Goal: Information Seeking & Learning: Learn about a topic

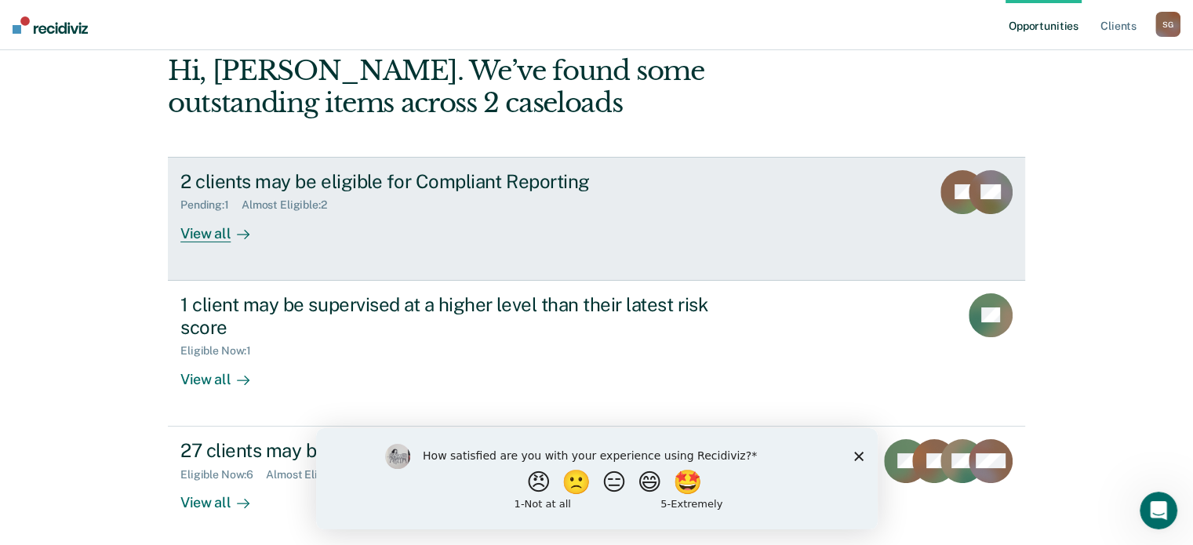
scroll to position [144, 0]
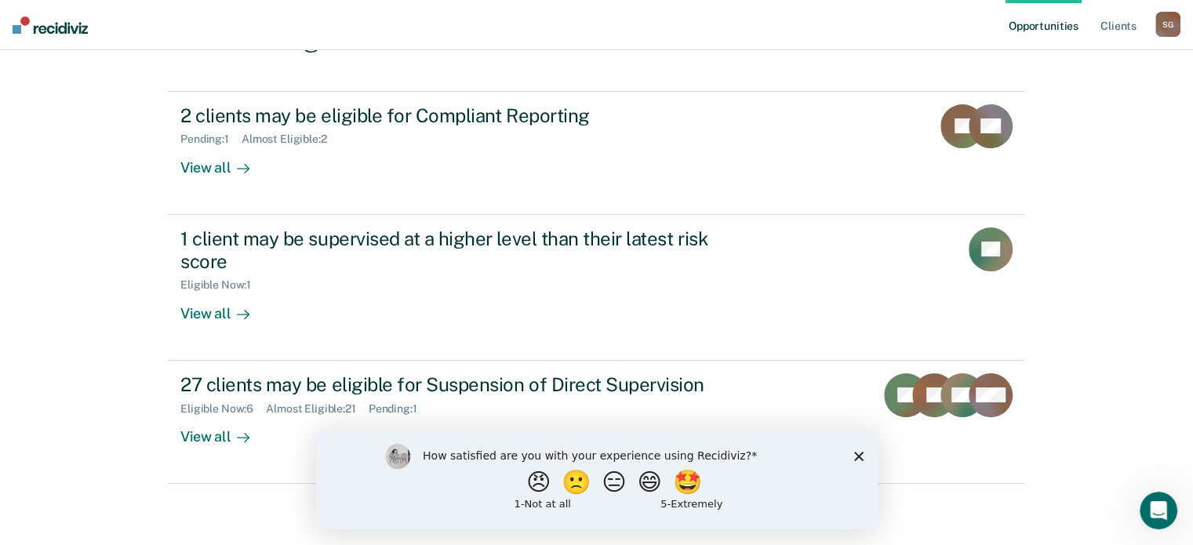
click at [855, 460] on icon "Close survey" at bounding box center [857, 455] width 9 height 9
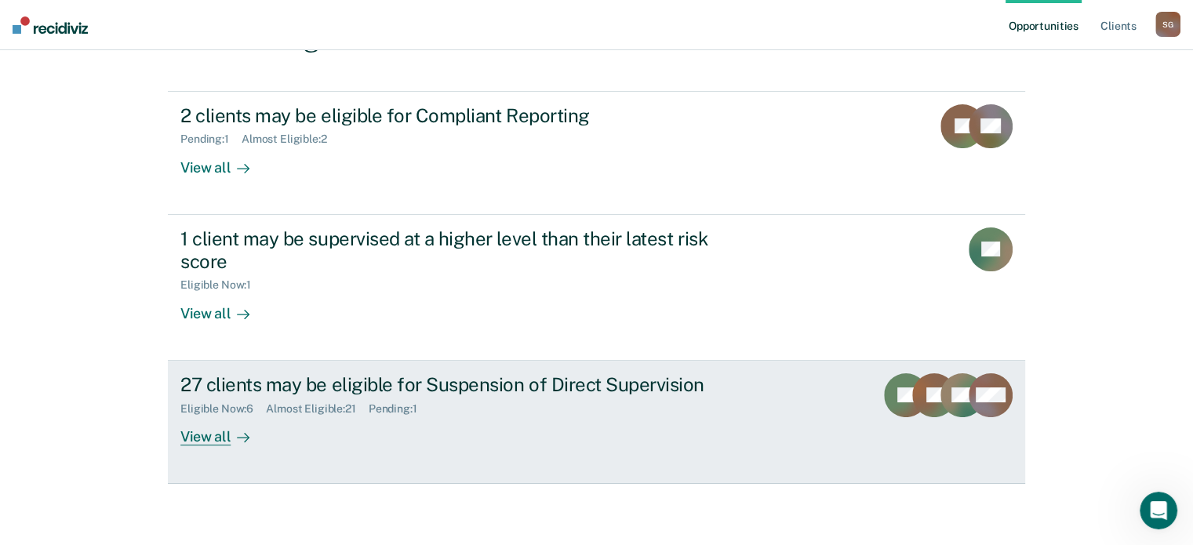
click at [598, 424] on div "27 clients may be eligible for Suspension of Direct Supervision Eligible Now : …" at bounding box center [474, 409] width 588 height 72
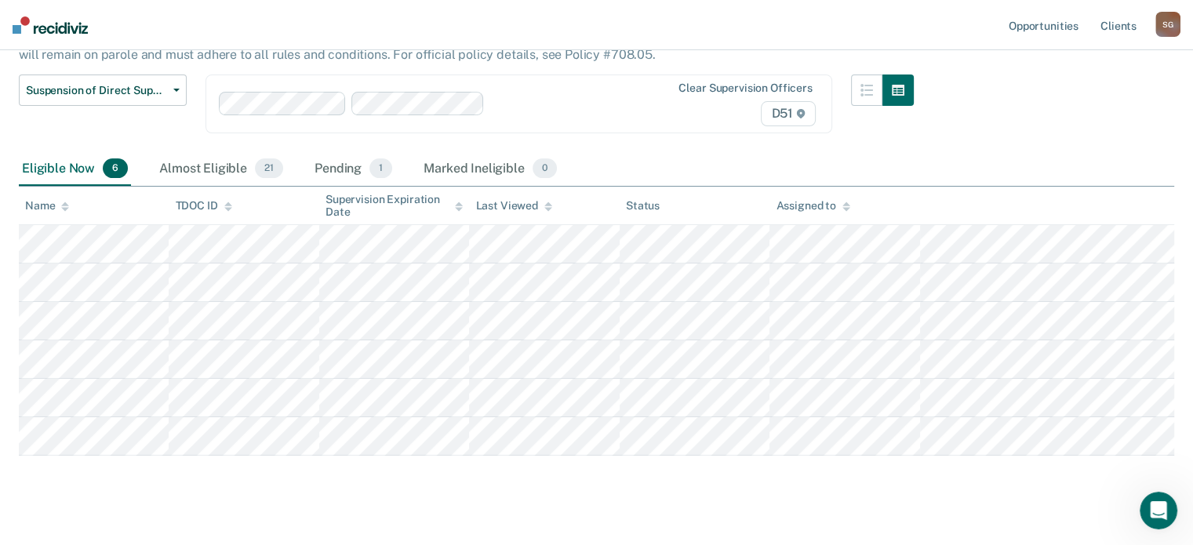
scroll to position [143, 0]
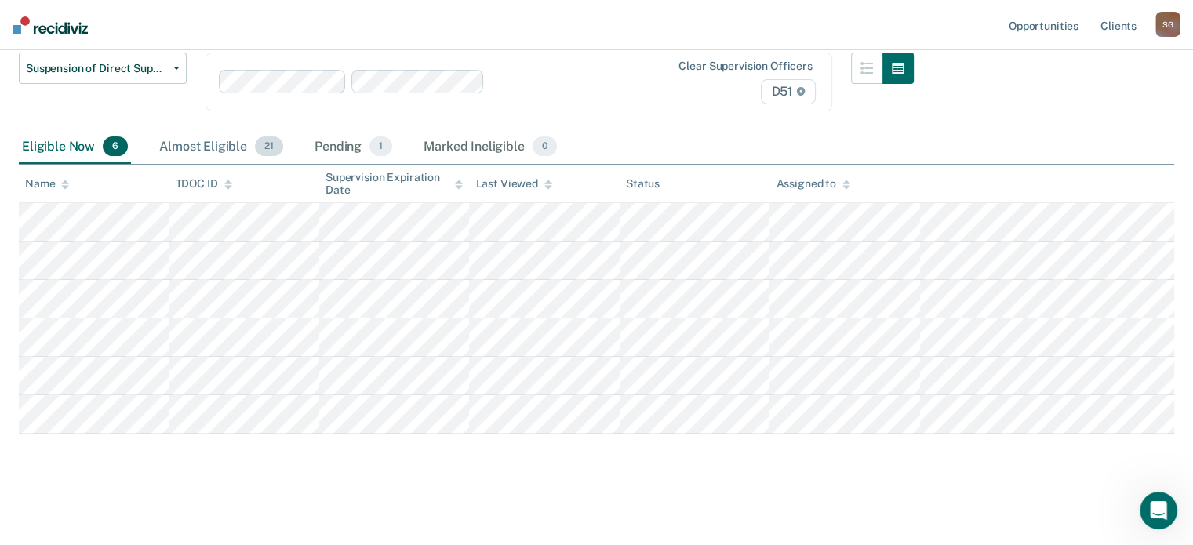
click at [226, 140] on div "Almost Eligible 21" at bounding box center [221, 147] width 130 height 35
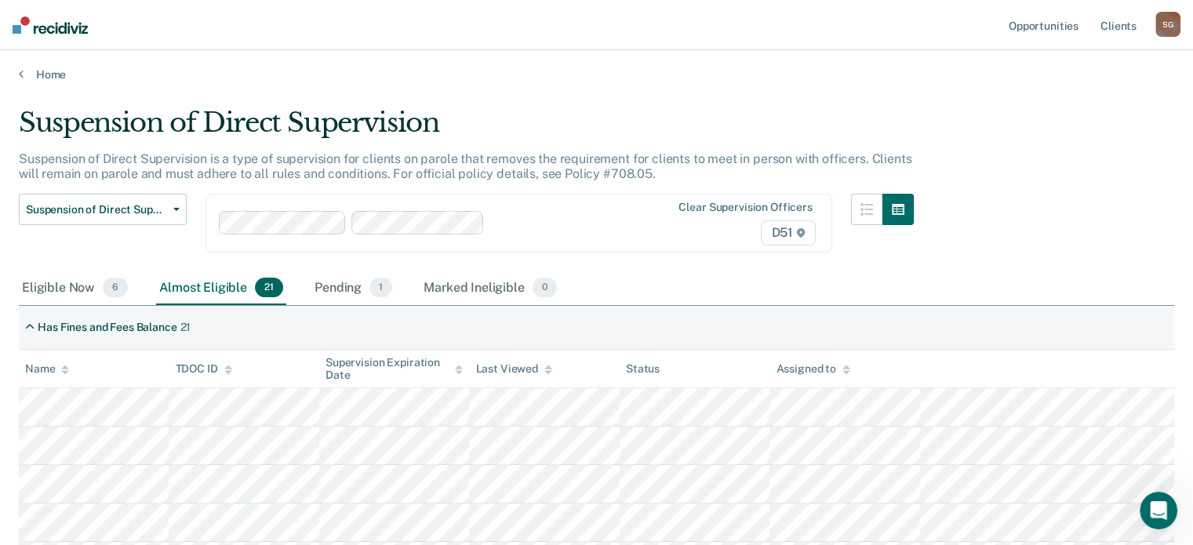
scroll to position [0, 0]
click at [341, 294] on div "Pending 1" at bounding box center [353, 290] width 84 height 35
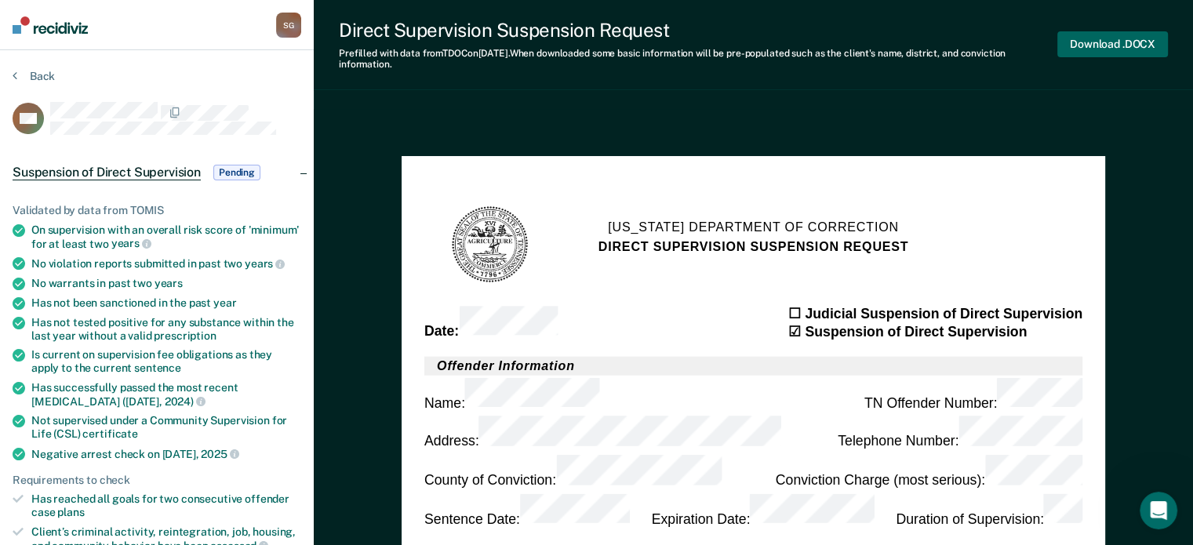
click at [1110, 48] on button "Download .DOCX" at bounding box center [1112, 44] width 111 height 26
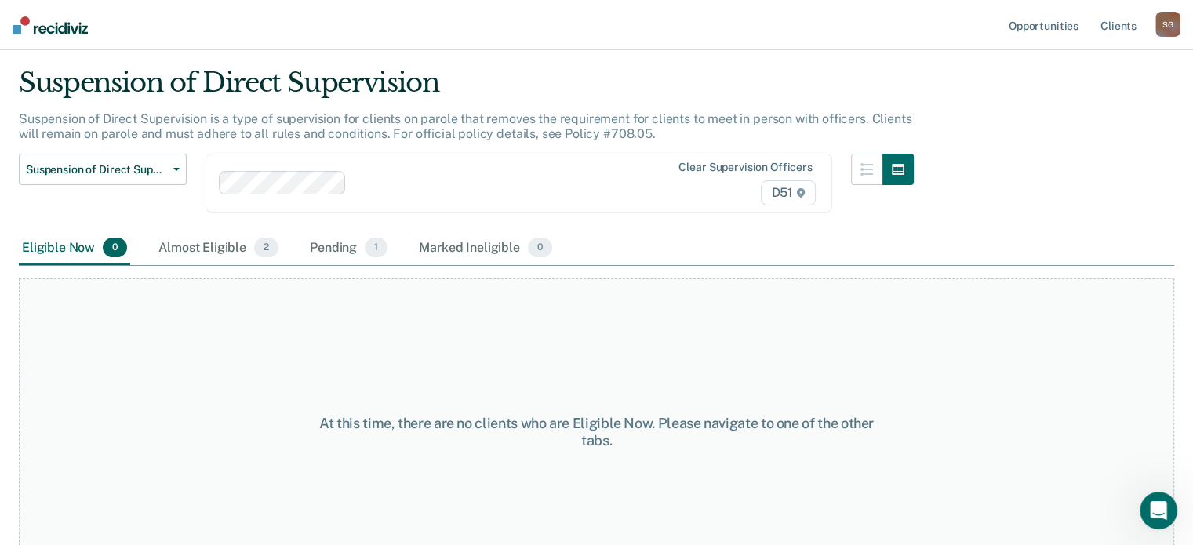
scroll to position [80, 0]
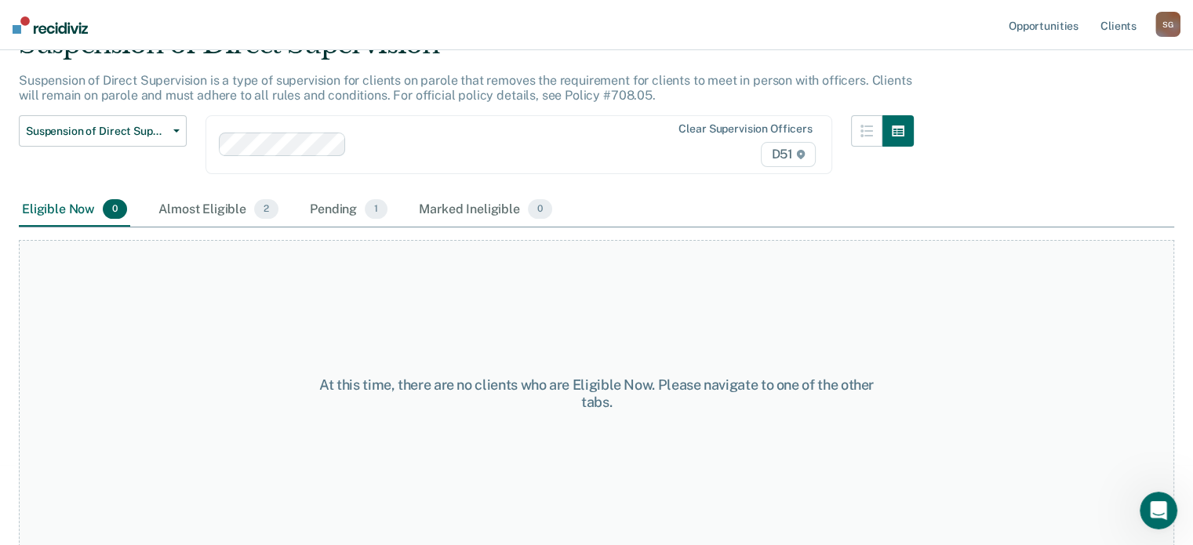
click at [78, 208] on div "Eligible Now 0" at bounding box center [74, 210] width 111 height 35
click at [194, 207] on div "Almost Eligible 2" at bounding box center [218, 210] width 126 height 35
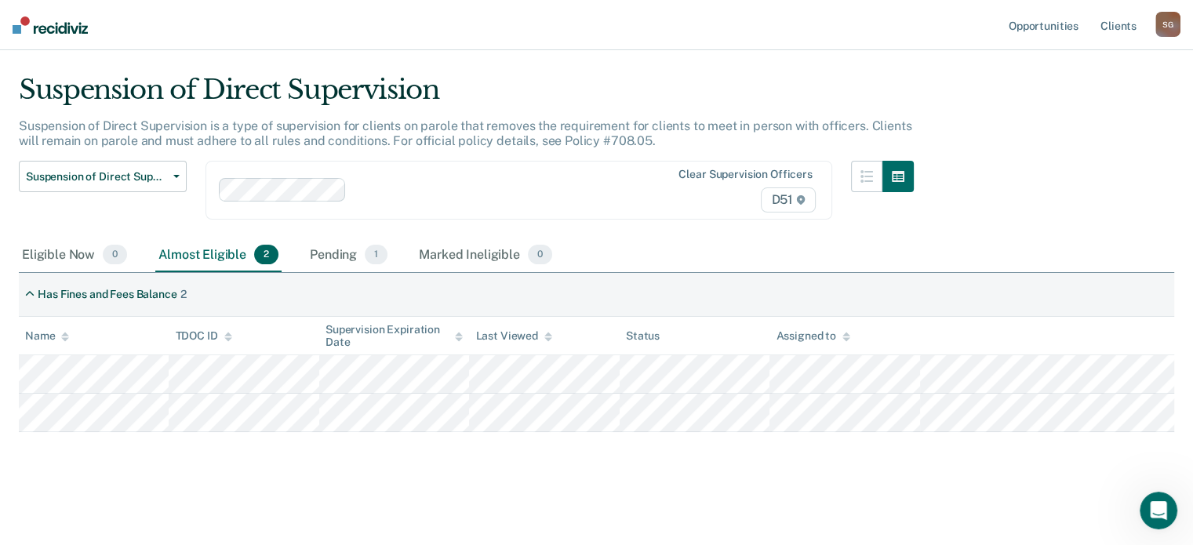
scroll to position [33, 0]
click at [481, 254] on div "Marked Ineligible 0" at bounding box center [486, 257] width 140 height 35
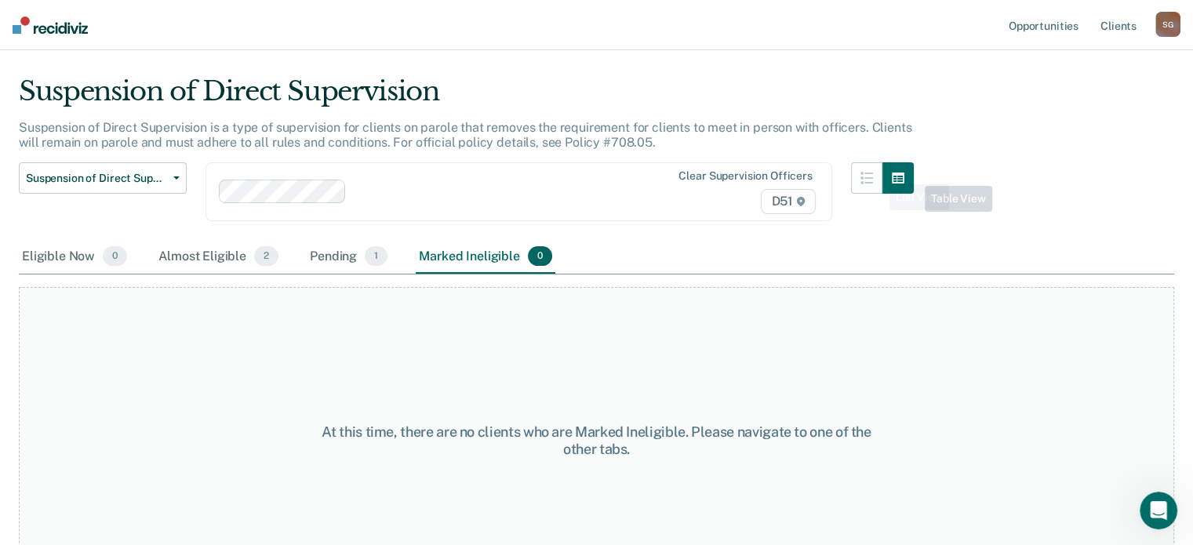
scroll to position [0, 0]
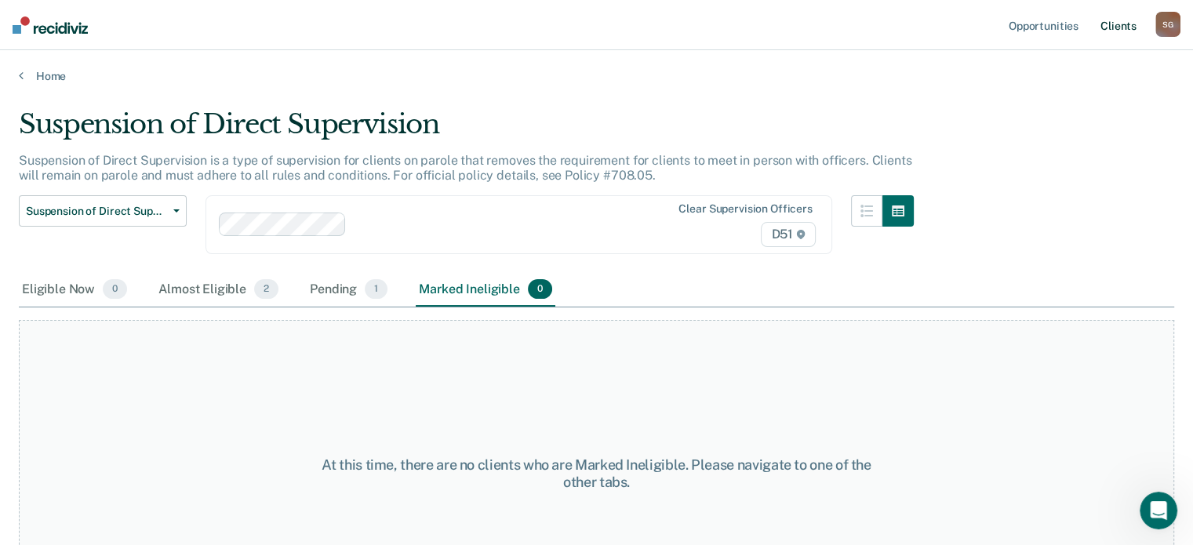
click at [1124, 30] on link "Client s" at bounding box center [1118, 25] width 42 height 50
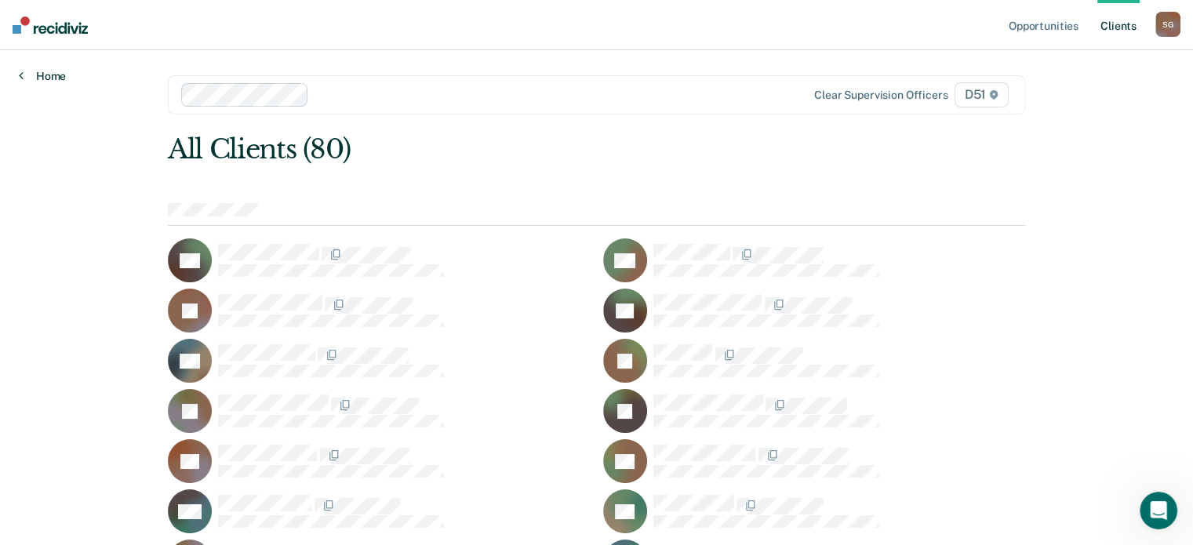
click at [56, 74] on link "Home" at bounding box center [42, 76] width 47 height 14
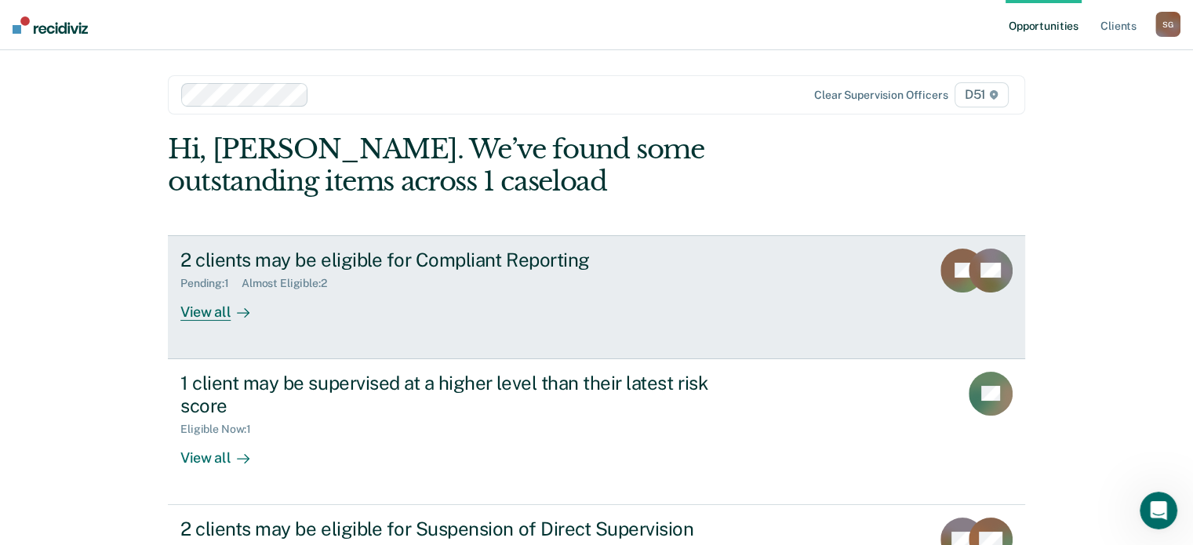
scroll to position [144, 0]
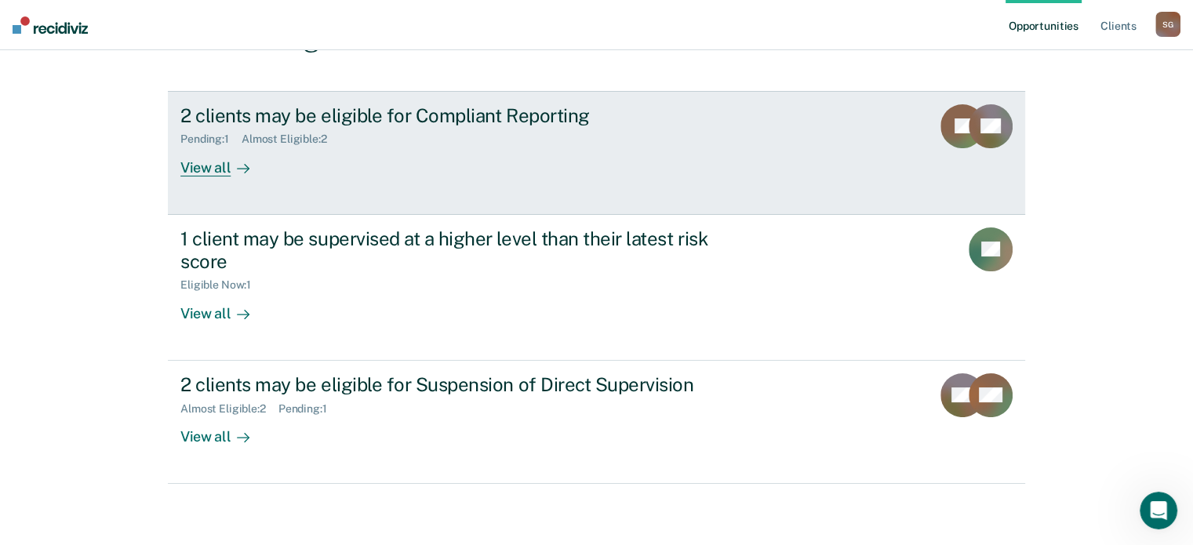
click at [399, 168] on div "2 clients may be eligible for Compliant Reporting Pending : 1 Almost Eligible :…" at bounding box center [474, 140] width 588 height 72
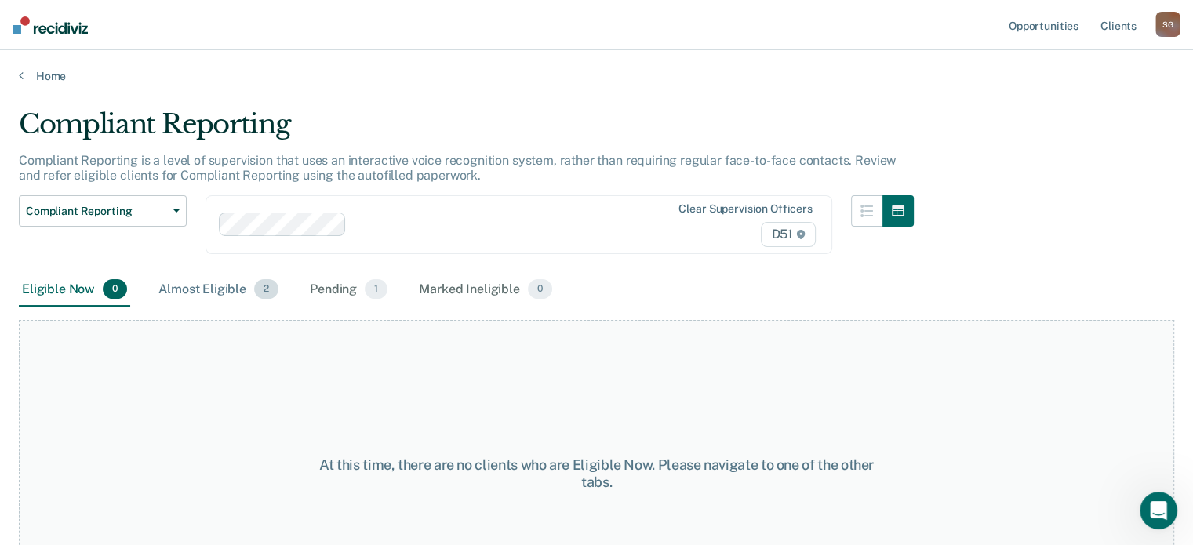
click at [216, 288] on div "Almost Eligible 2" at bounding box center [218, 290] width 126 height 35
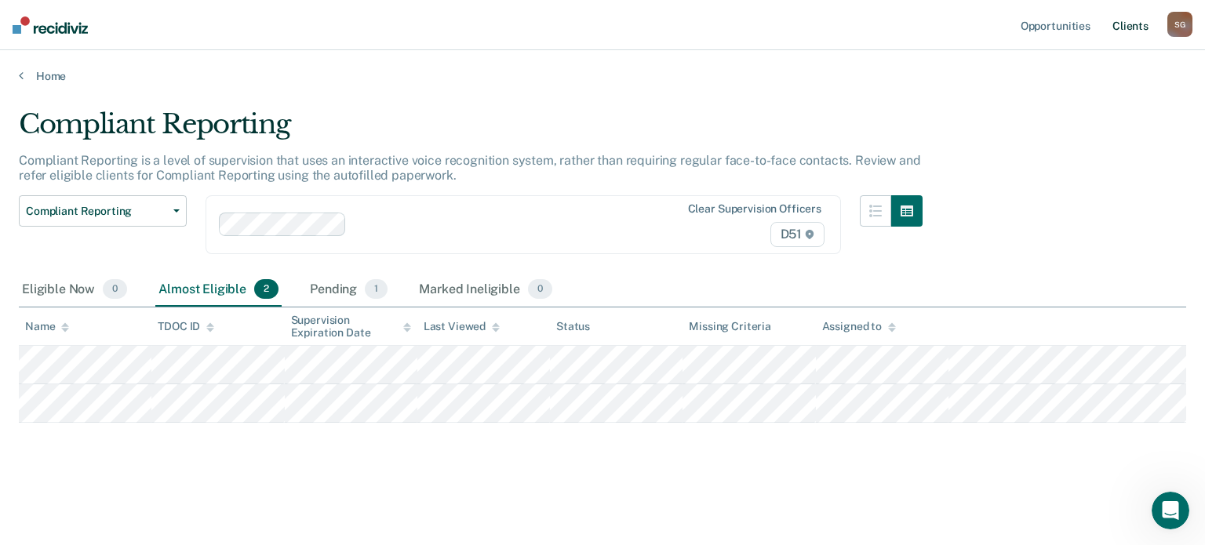
click at [1132, 24] on link "Client s" at bounding box center [1130, 25] width 42 height 50
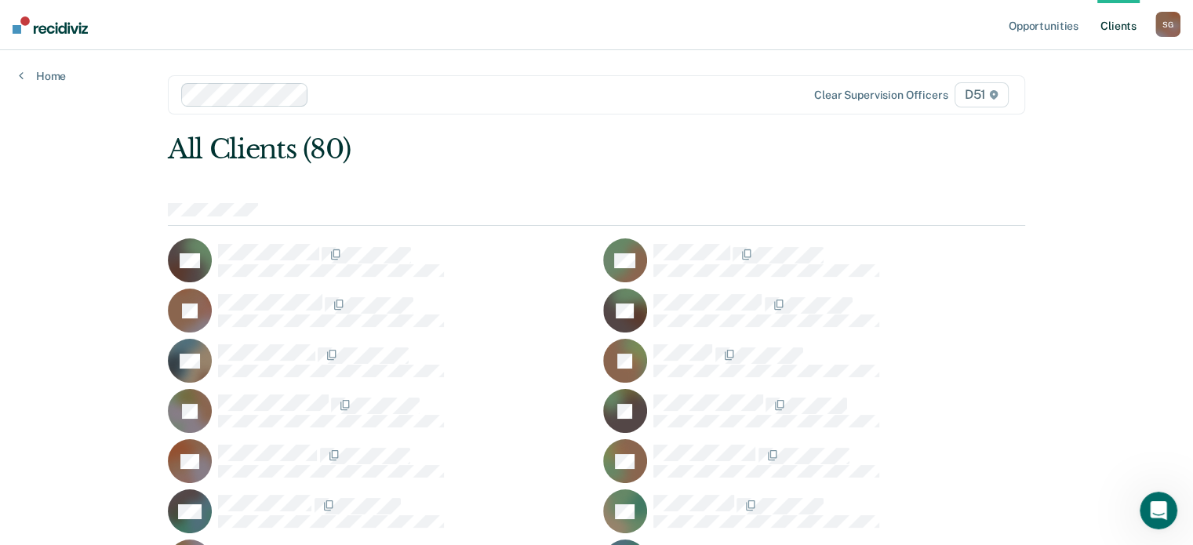
scroll to position [530, 0]
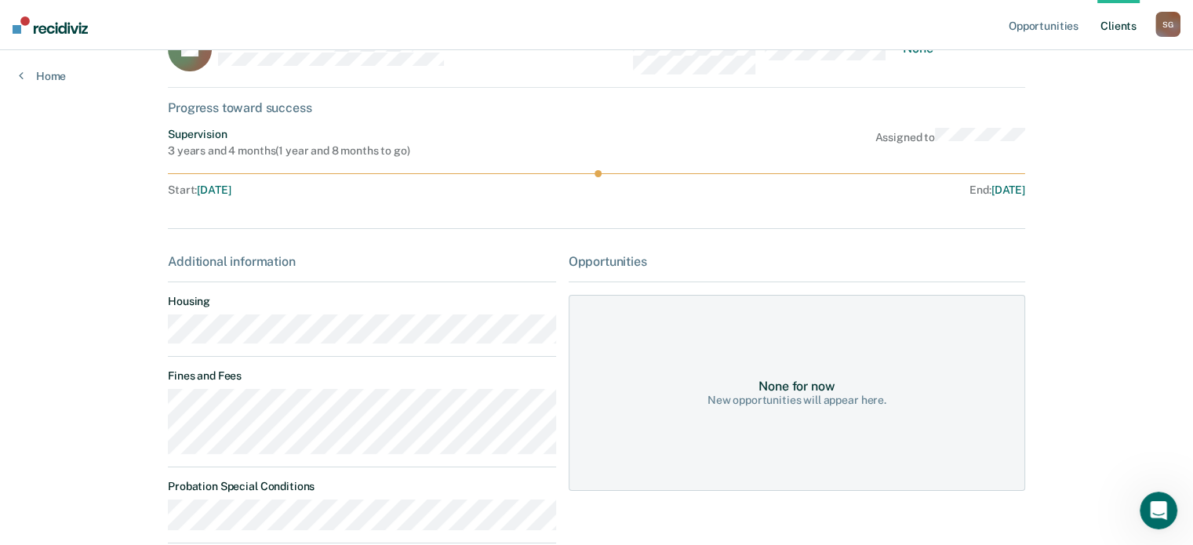
scroll to position [157, 0]
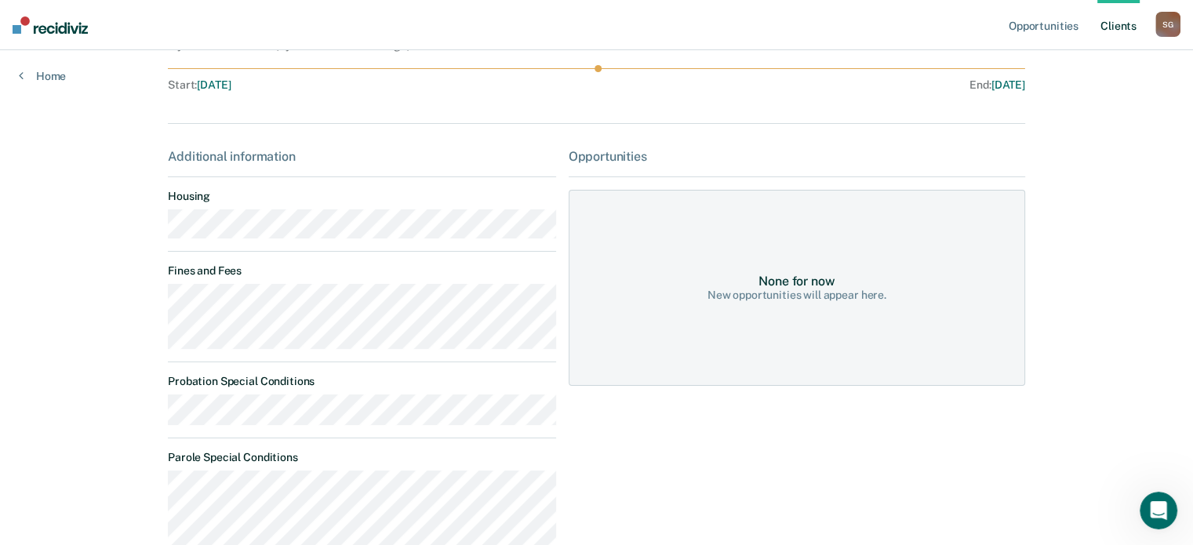
click at [162, 303] on main "JH Contacts Preferred Name Preferred Contact None Call Text Email None Progress…" at bounding box center [596, 264] width 895 height 742
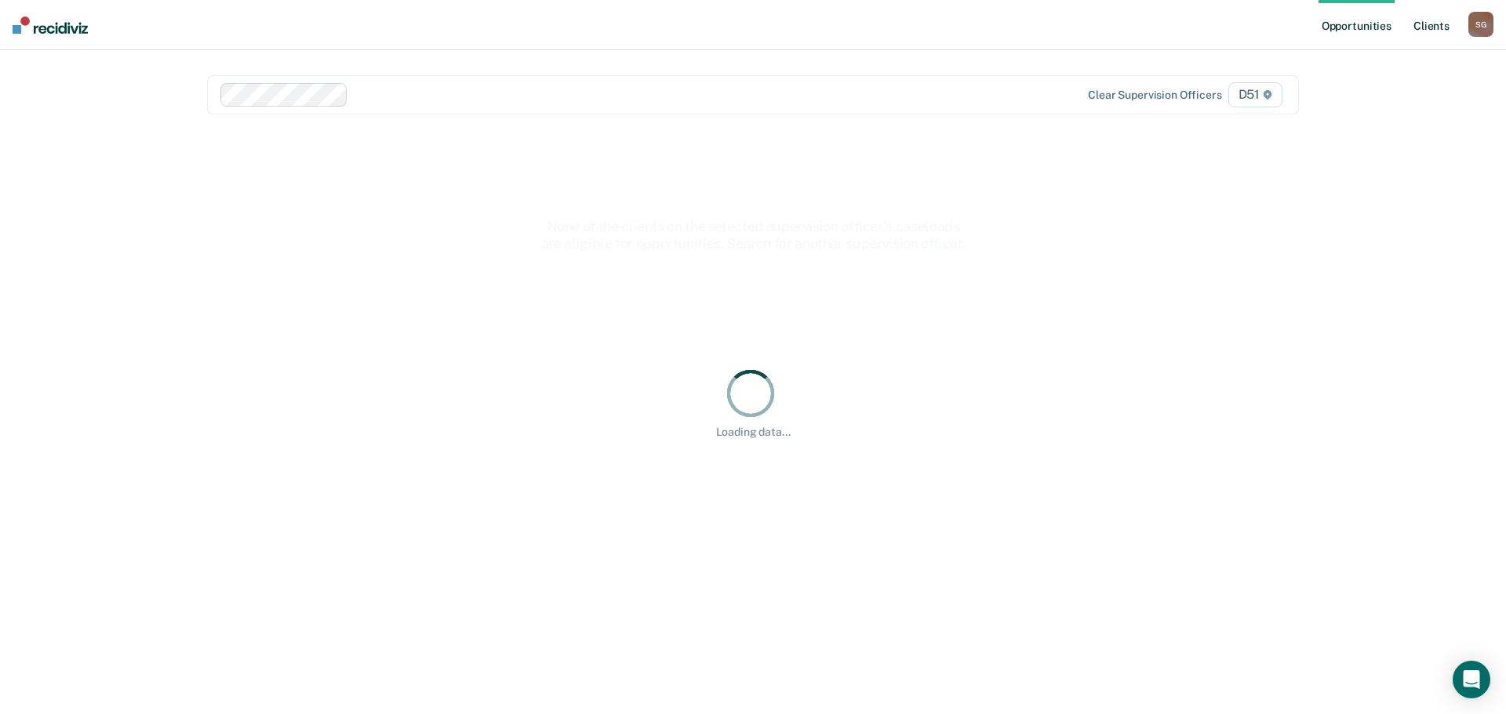
click at [1423, 38] on link "Client s" at bounding box center [1431, 25] width 42 height 50
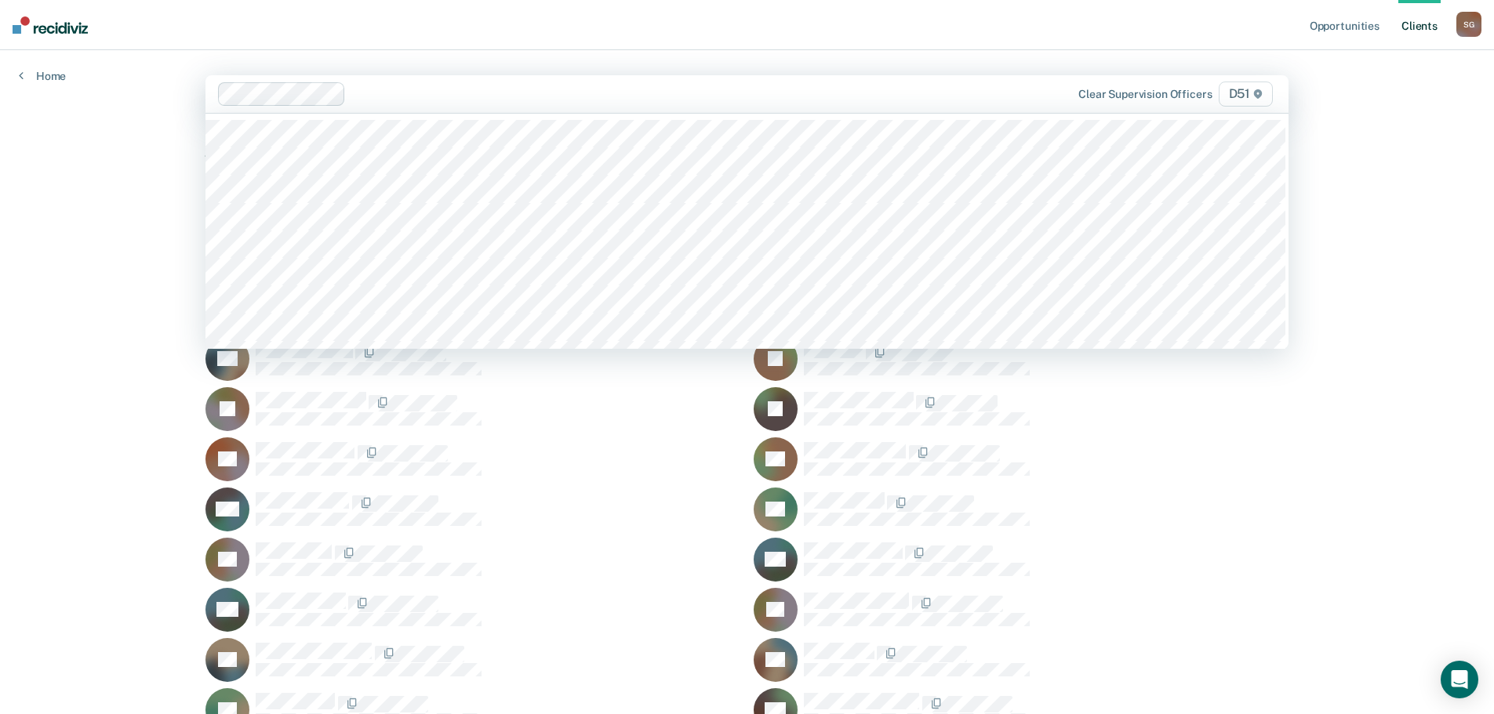
click at [649, 100] on div at bounding box center [654, 94] width 605 height 18
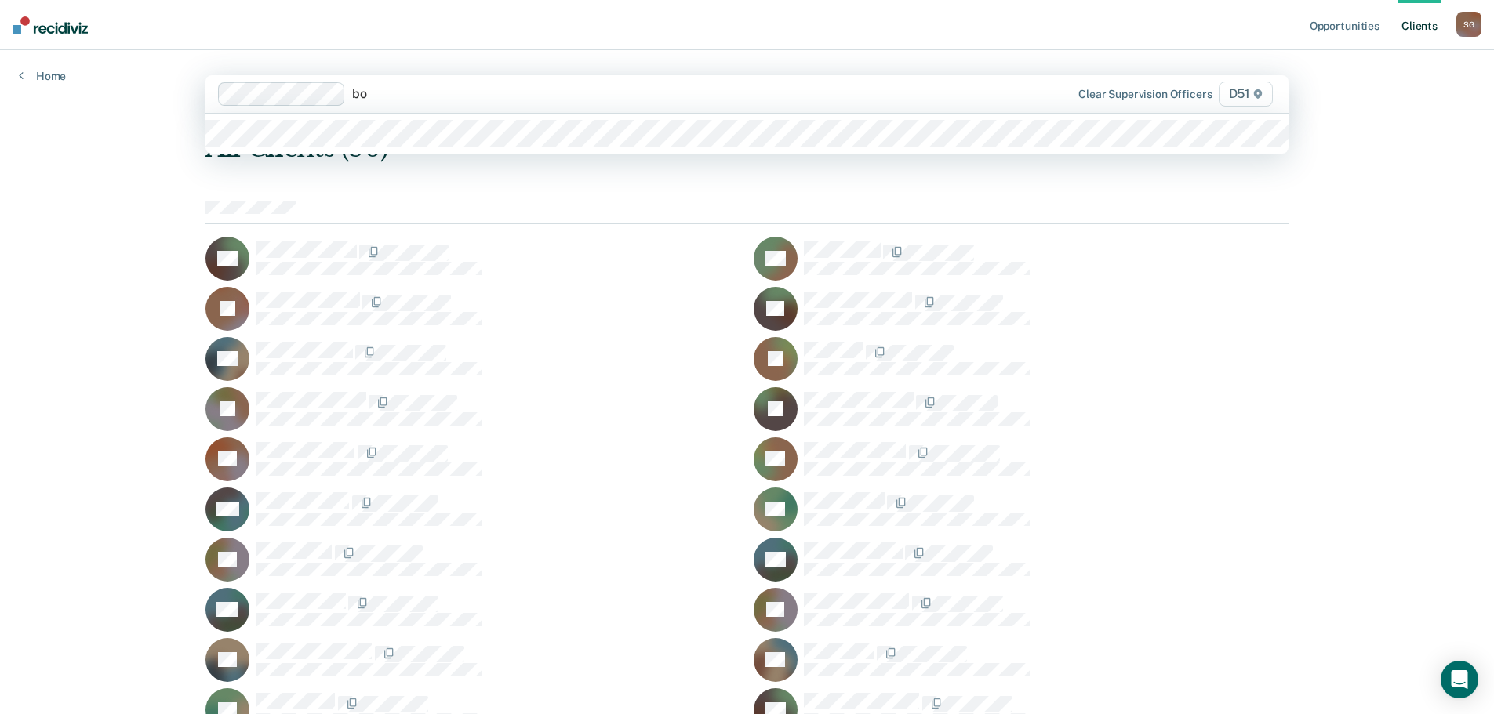
type input "boi"
click at [696, 151] on div at bounding box center [746, 134] width 1083 height 40
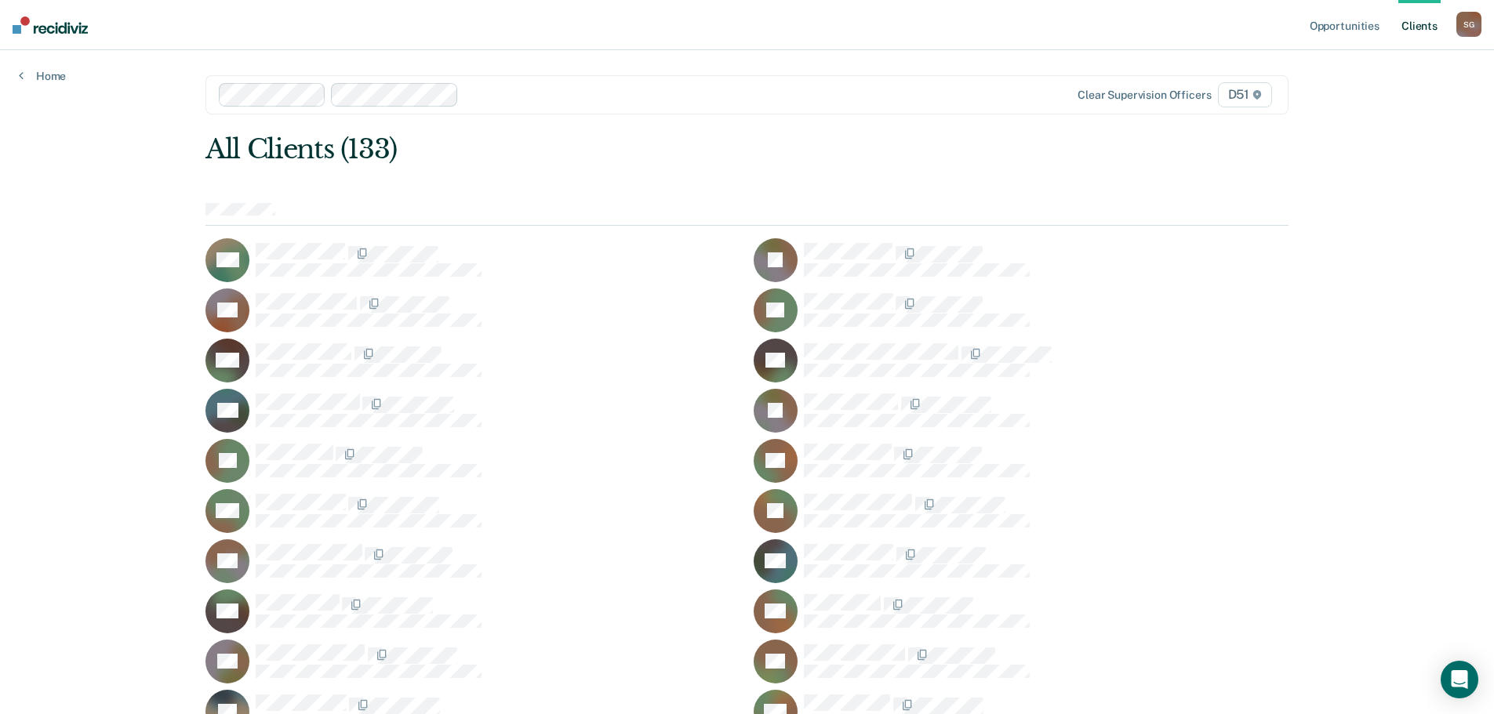
click at [811, 157] on div "All Clients (133)" at bounding box center [638, 149] width 867 height 32
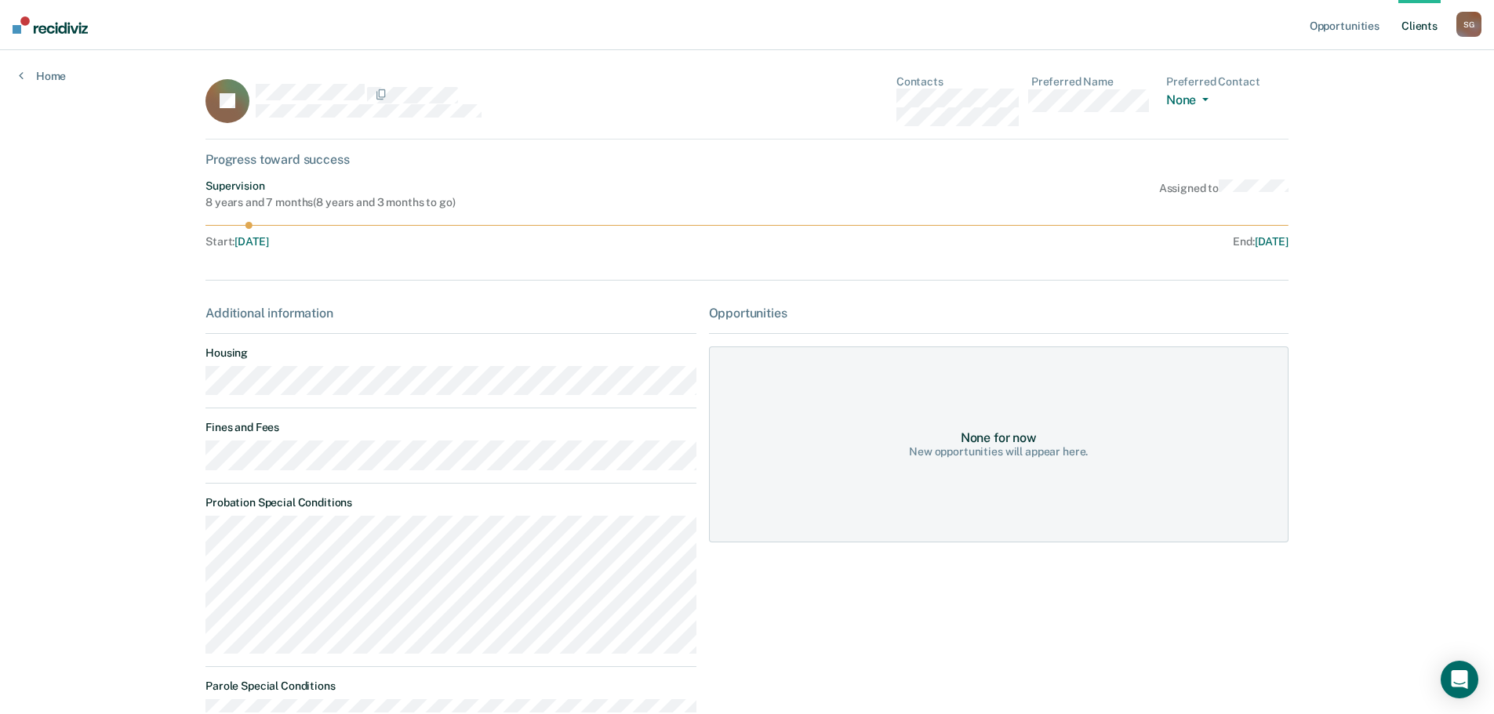
click at [154, 457] on div "Opportunities Client s Samantha Gerlich S G Profile How it works Log Out Home J…" at bounding box center [747, 403] width 1494 height 807
